Goal: Find specific page/section: Find specific page/section

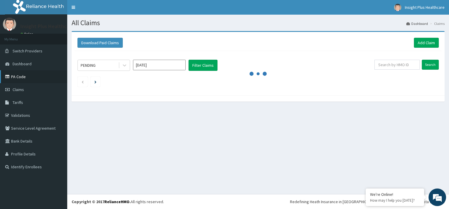
click at [33, 78] on link "PA Code" at bounding box center [33, 76] width 67 height 13
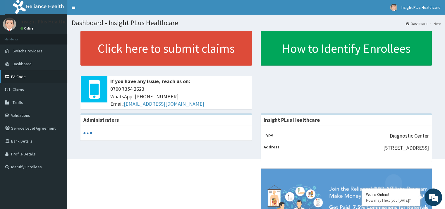
click at [18, 74] on link "PA Code" at bounding box center [33, 76] width 67 height 13
